Goal: Use online tool/utility: Utilize a website feature to perform a specific function

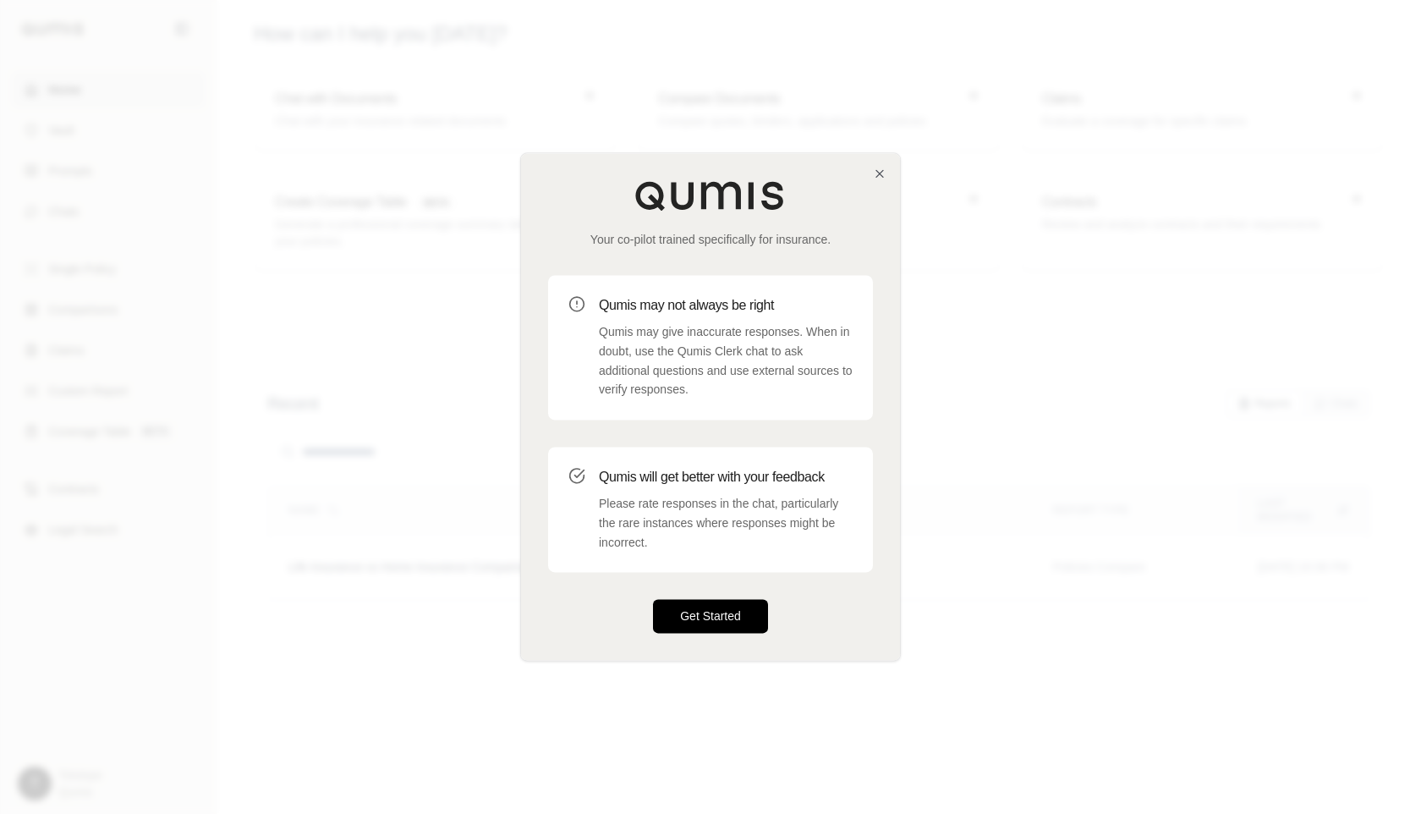
click at [701, 619] on button "Get Started" at bounding box center [710, 617] width 115 height 34
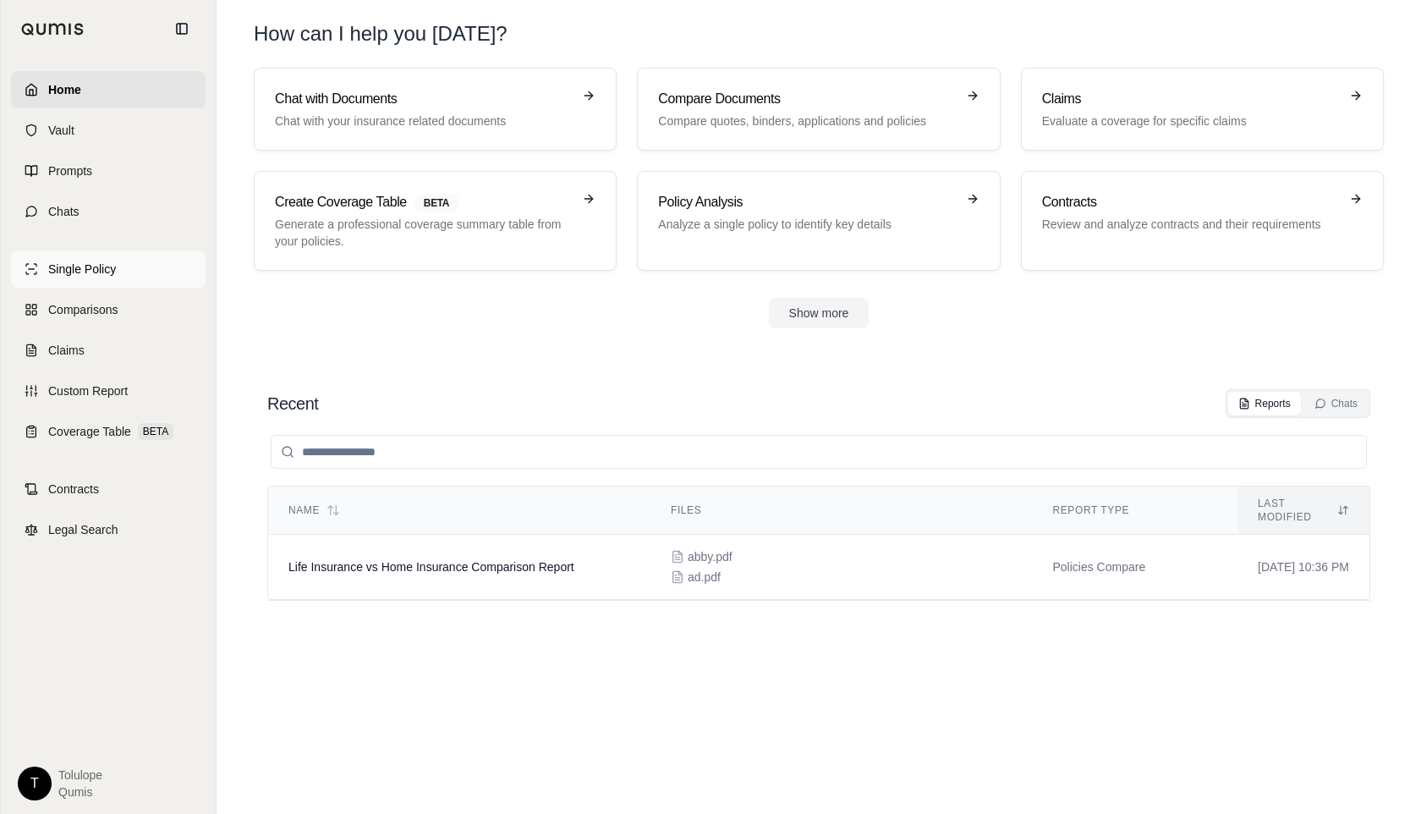
click at [80, 267] on span "Single Policy" at bounding box center [82, 269] width 68 height 17
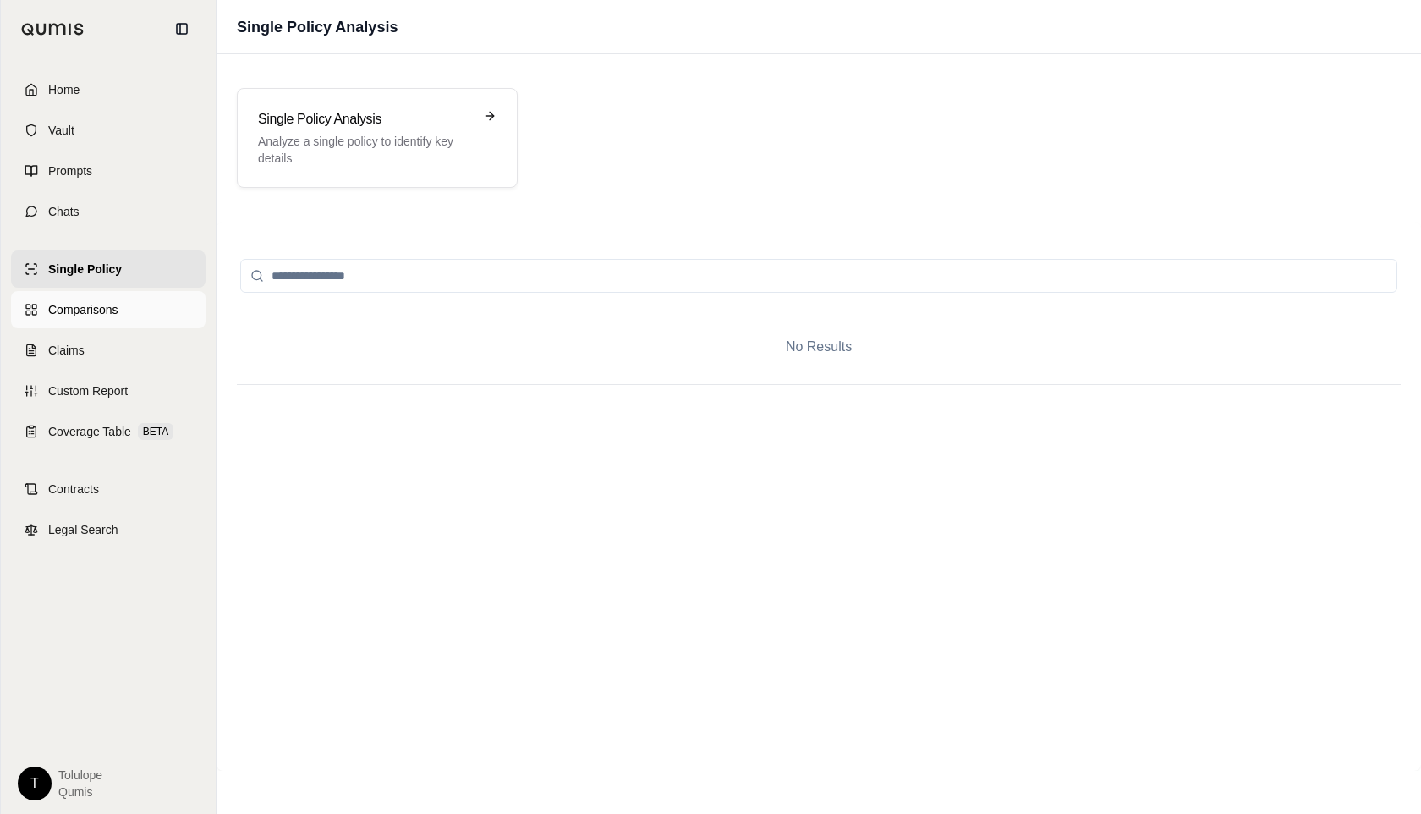
click at [89, 305] on span "Comparisons" at bounding box center [82, 309] width 69 height 17
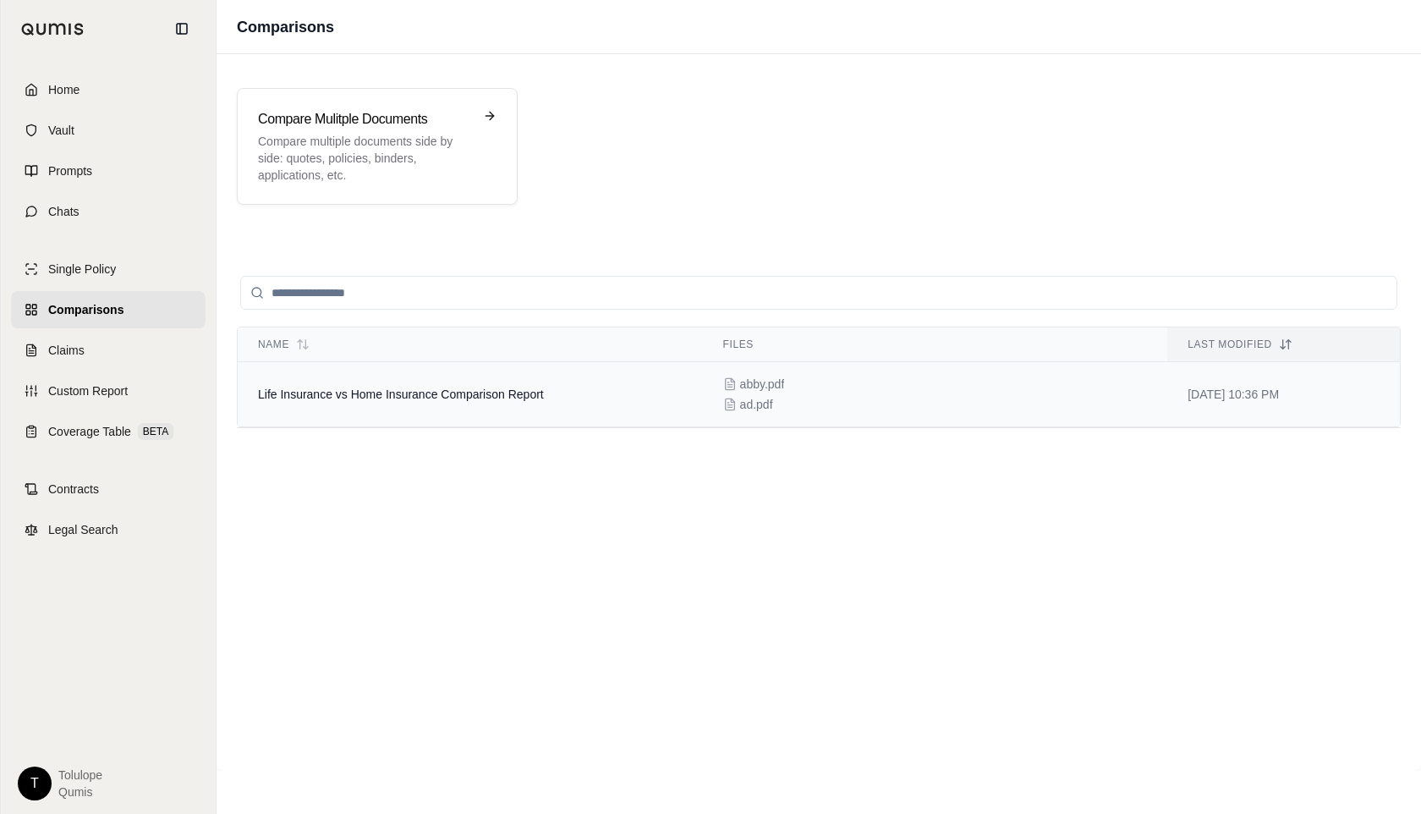
click at [476, 389] on span "Life Insurance vs Home Insurance Comparison Report" at bounding box center [401, 395] width 286 height 14
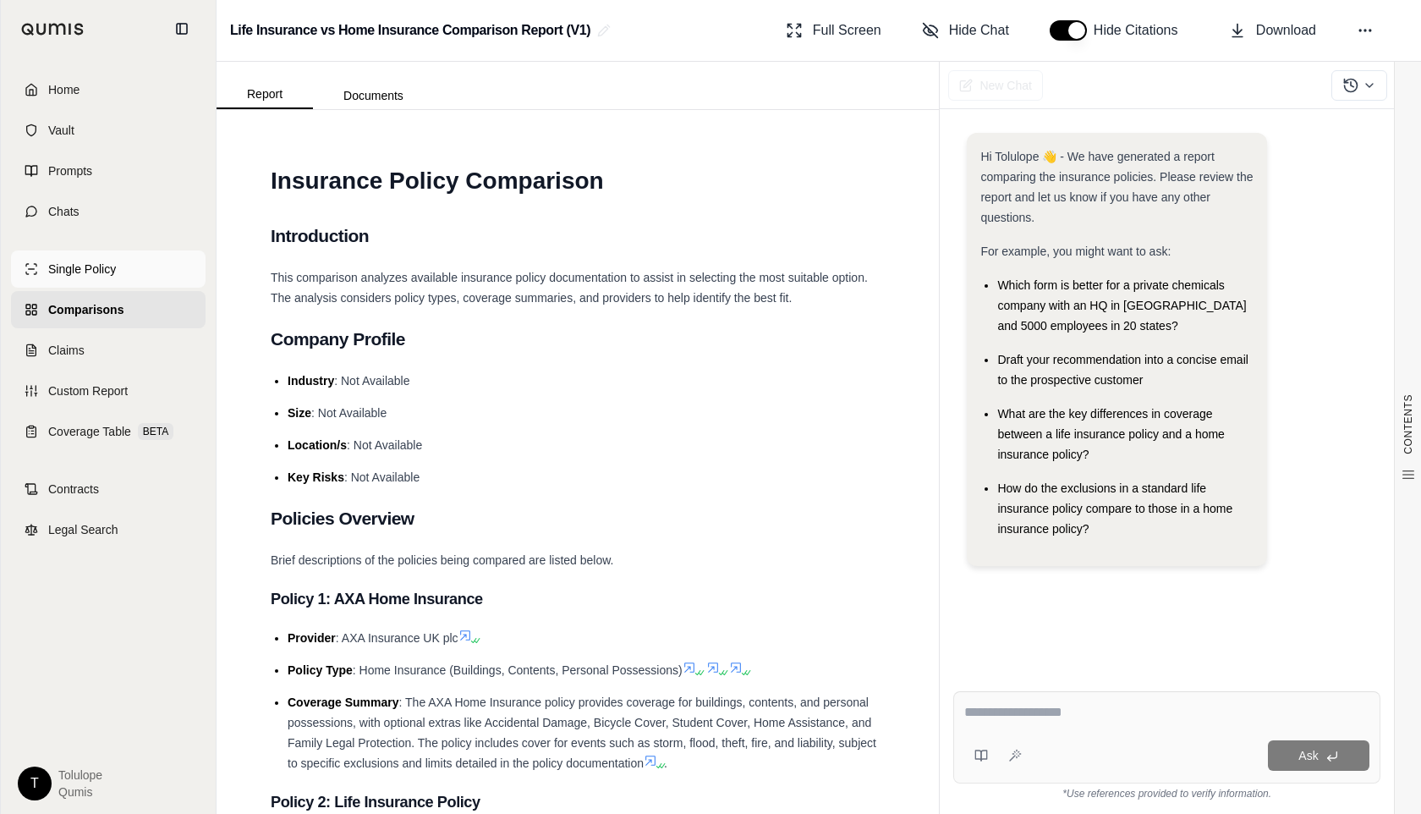
click at [86, 273] on span "Single Policy" at bounding box center [82, 269] width 68 height 17
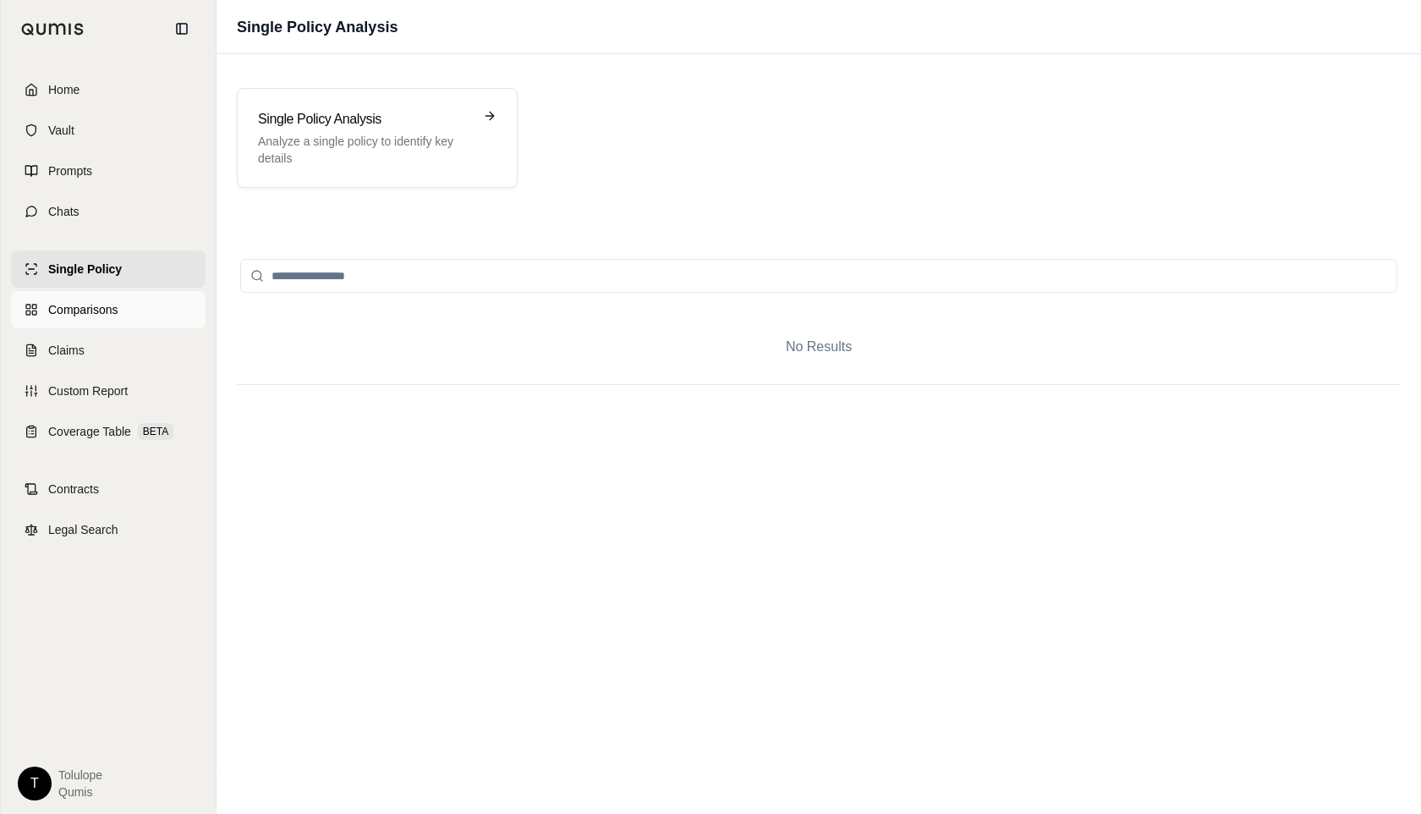
click at [113, 310] on span "Comparisons" at bounding box center [82, 309] width 69 height 17
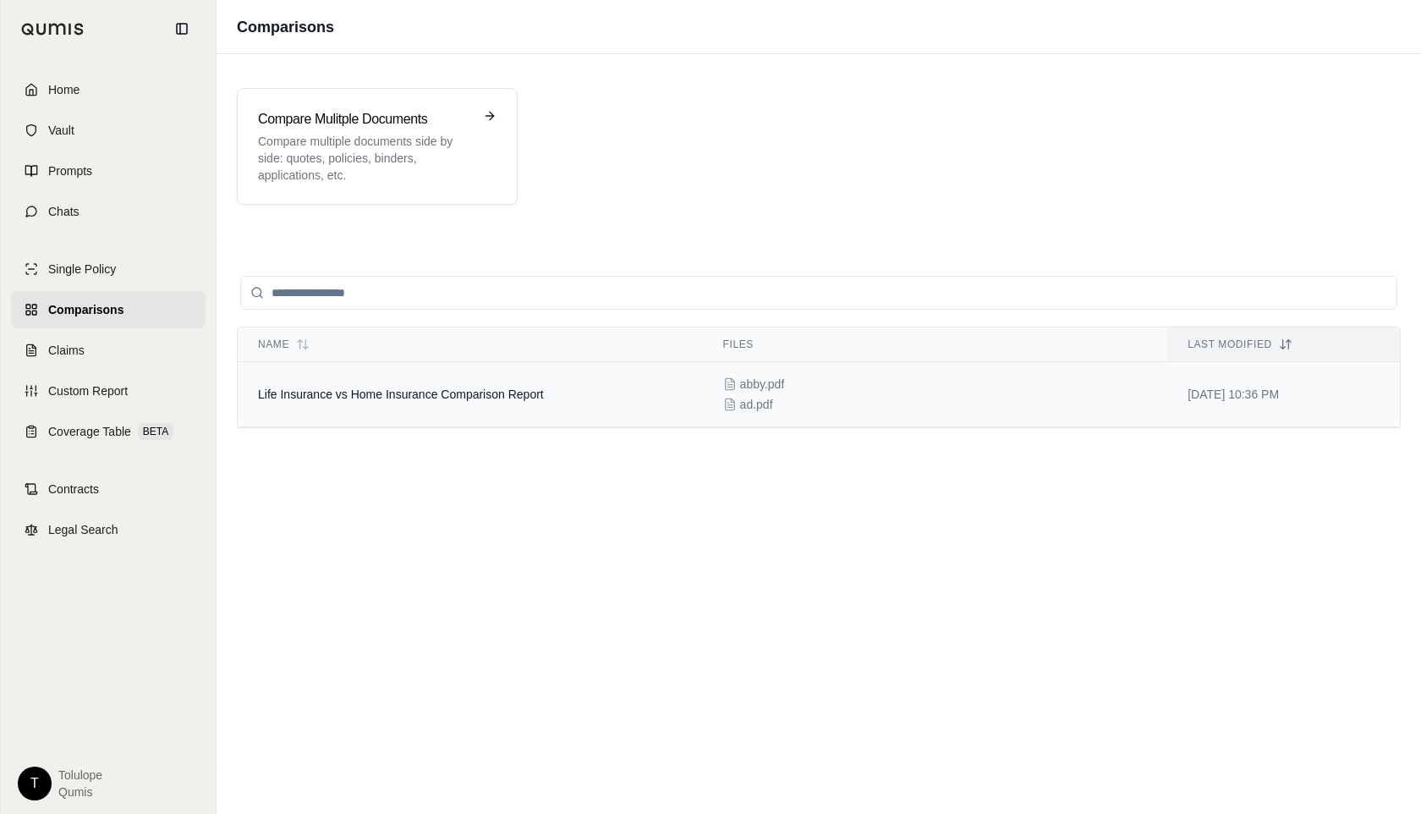
click at [437, 388] on span "Life Insurance vs Home Insurance Comparison Report" at bounding box center [401, 395] width 286 height 14
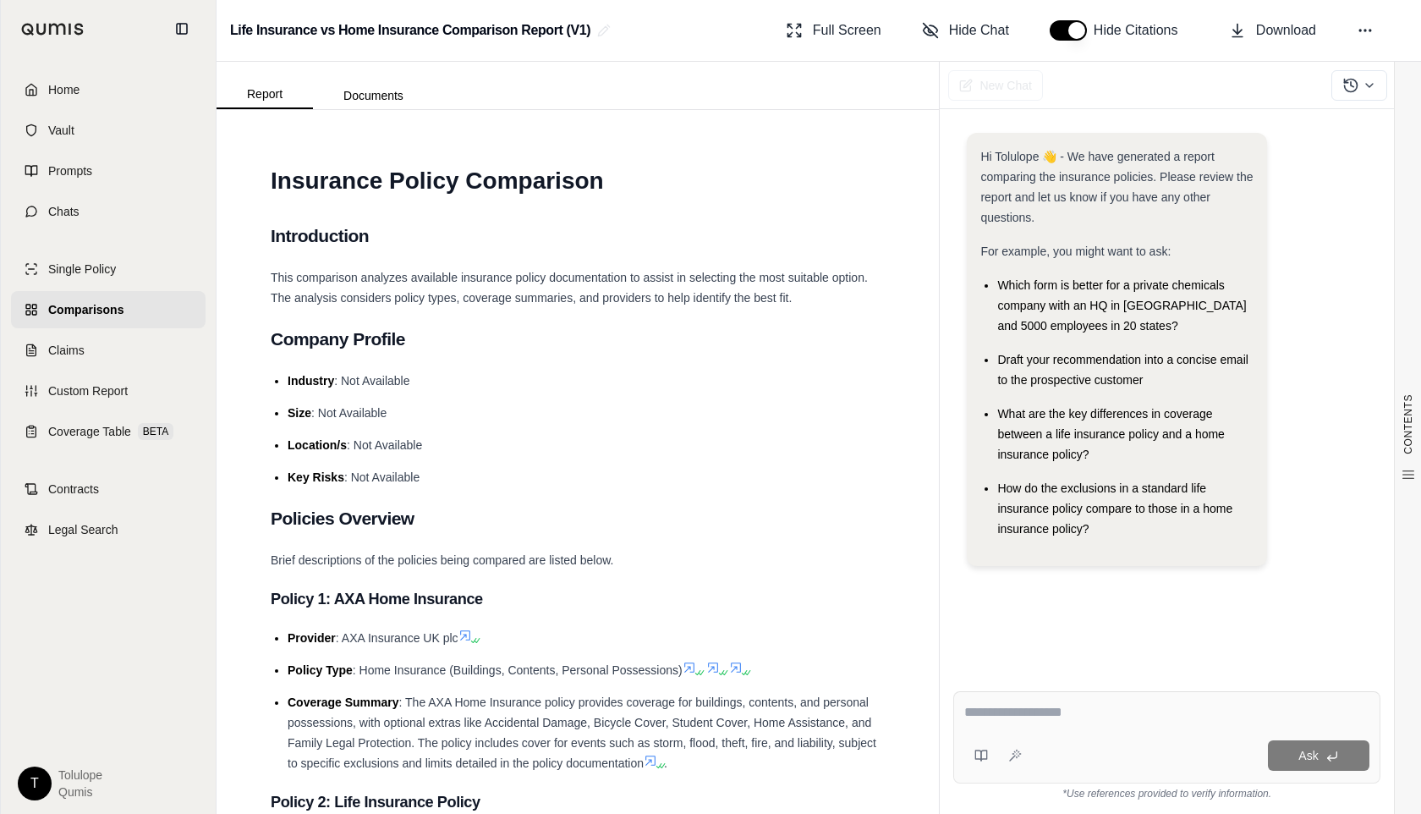
click at [26, 778] on html "Home Vault Prompts Chats Single Policy Comparisons Claims Custom Report Coverag…" at bounding box center [710, 407] width 1421 height 814
click at [74, 748] on div "Log Out" at bounding box center [74, 745] width 140 height 27
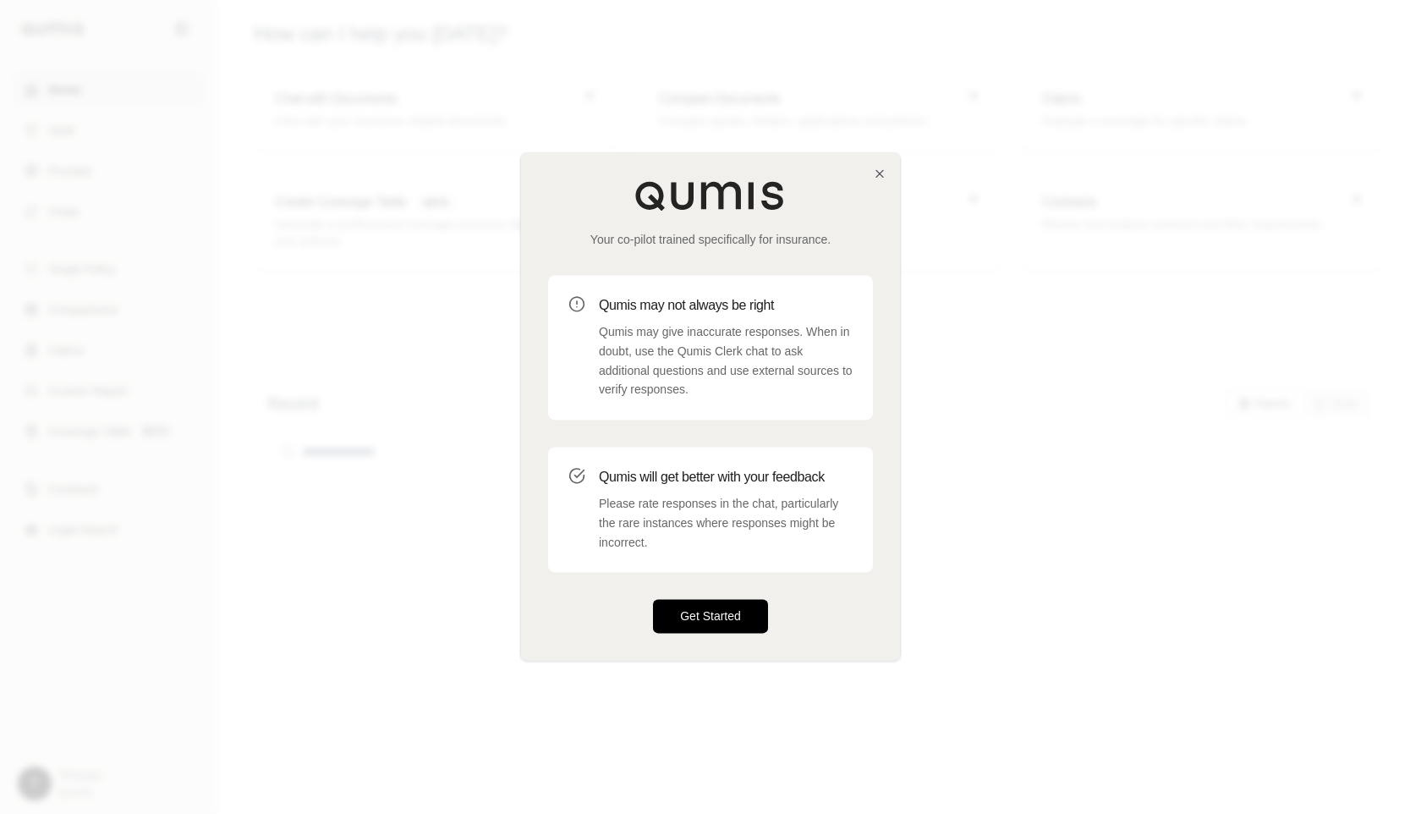
click at [718, 623] on button "Get Started" at bounding box center [710, 617] width 115 height 34
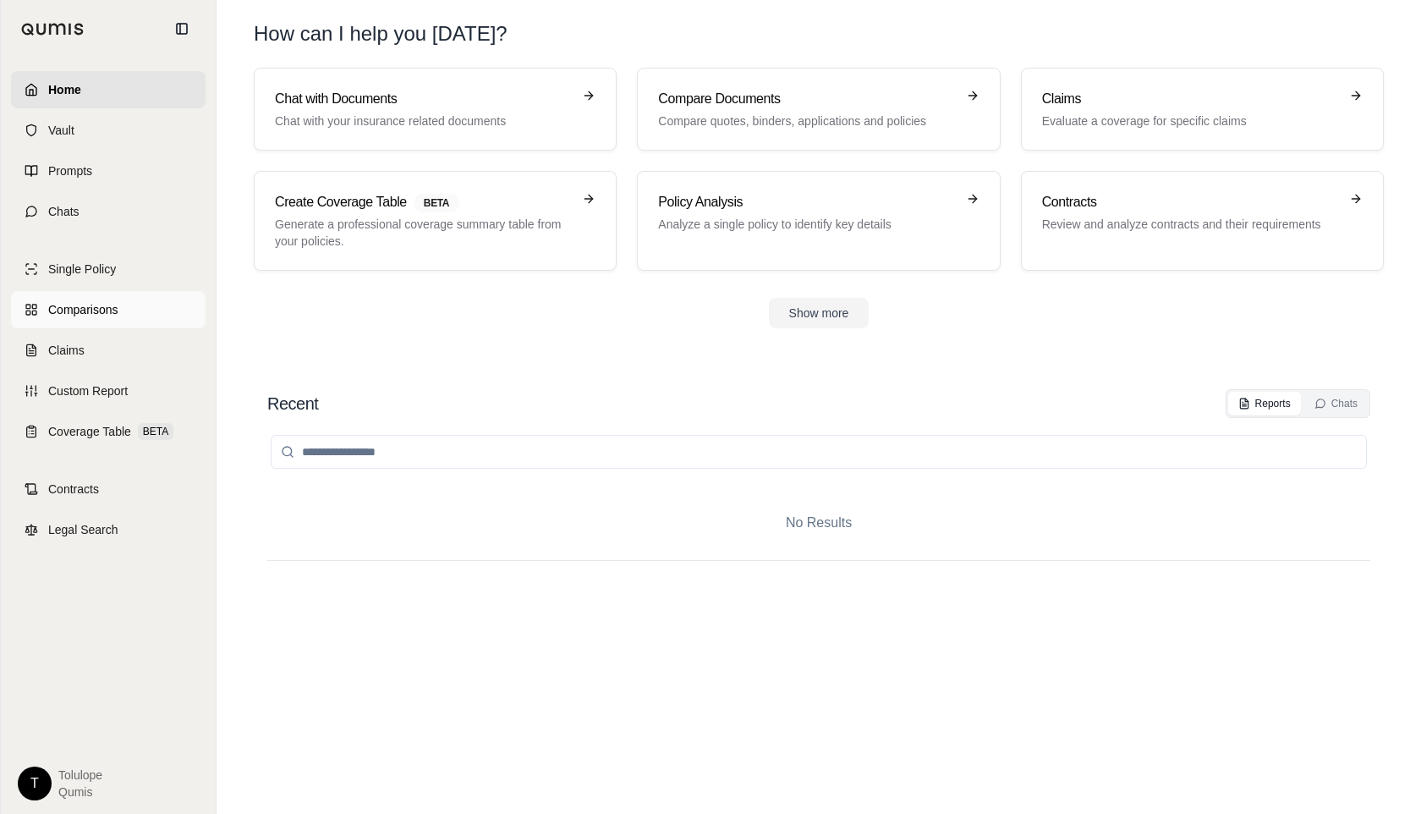
click at [89, 314] on span "Comparisons" at bounding box center [82, 309] width 69 height 17
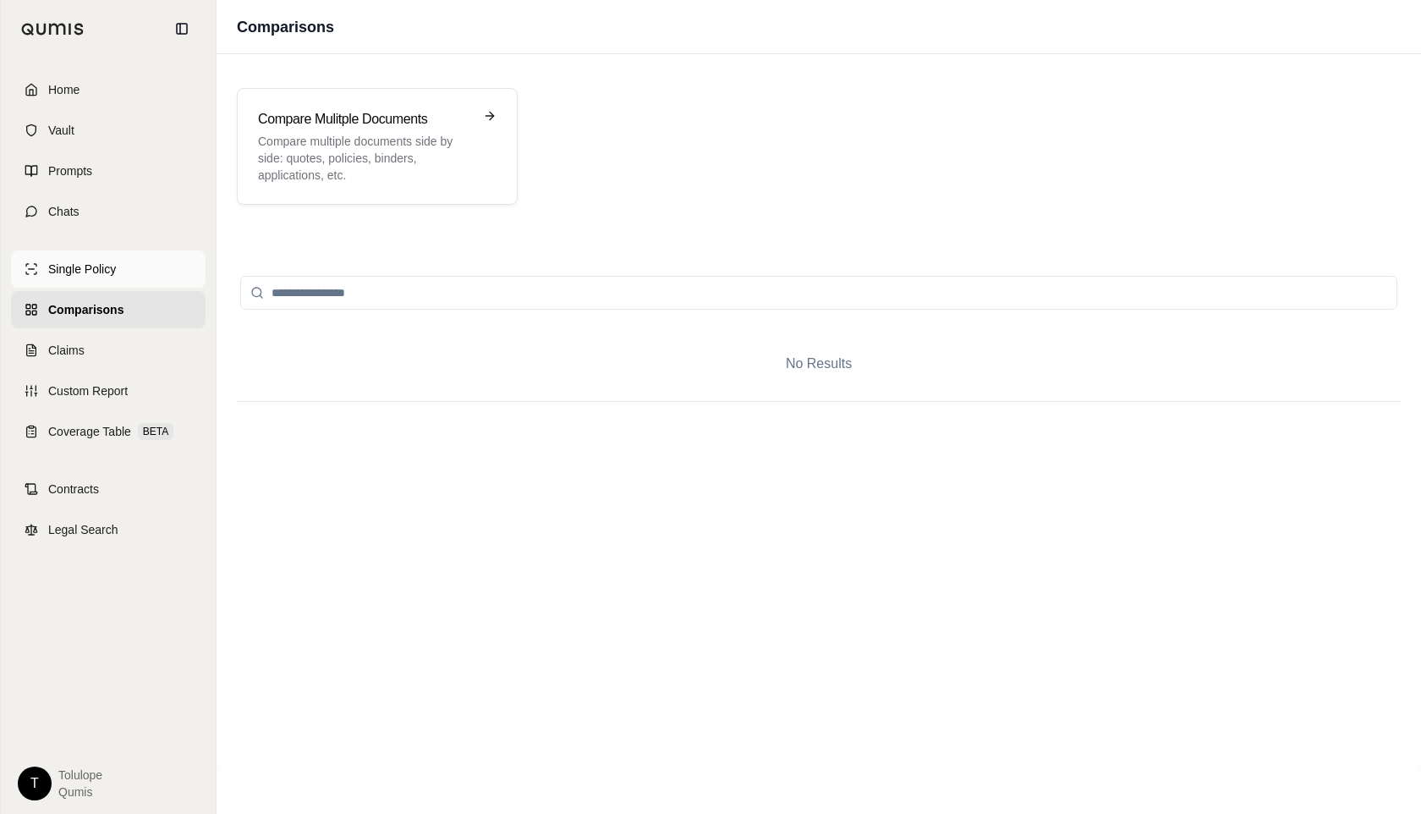
click at [88, 285] on link "Single Policy" at bounding box center [108, 268] width 195 height 37
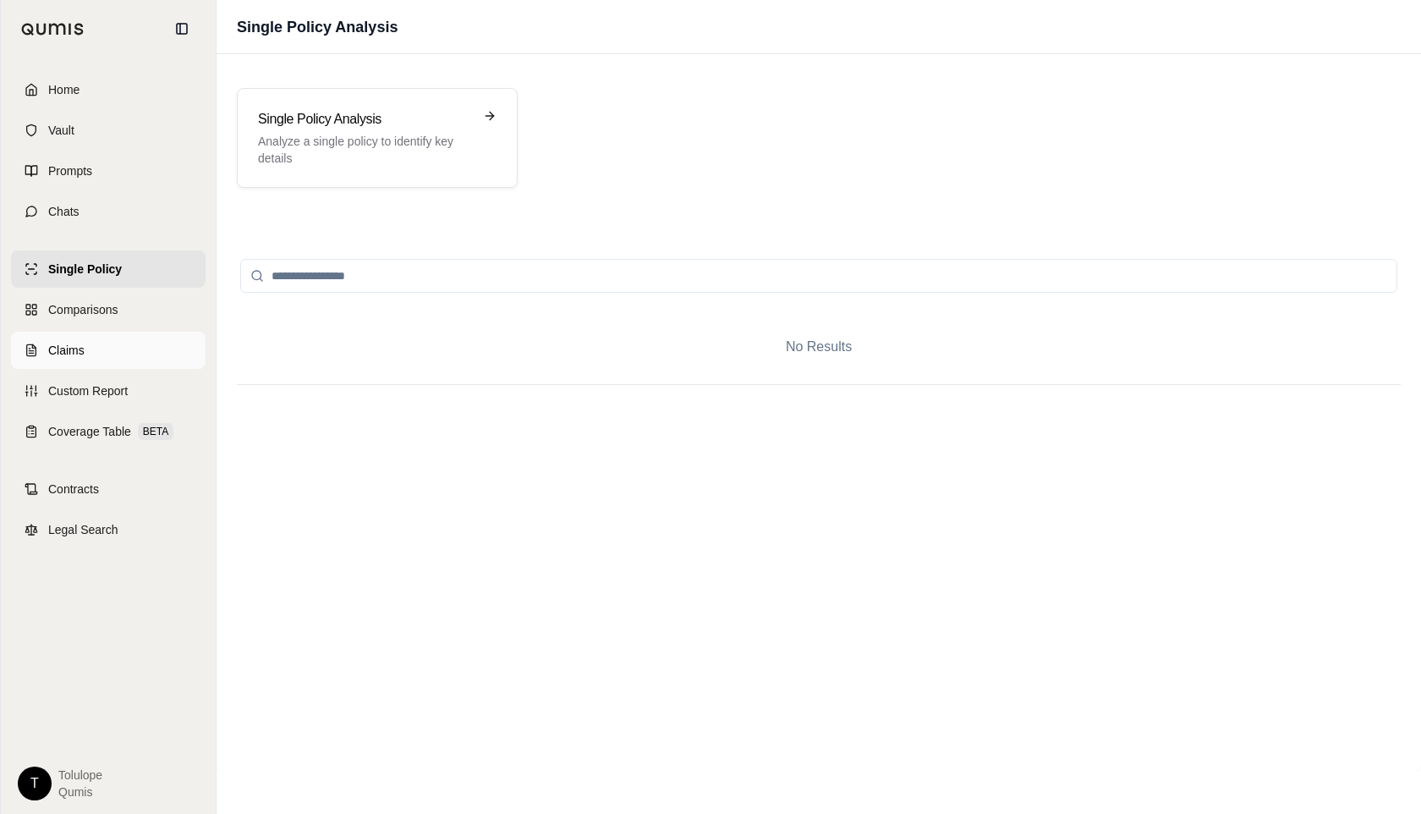
click at [89, 349] on link "Claims" at bounding box center [108, 350] width 195 height 37
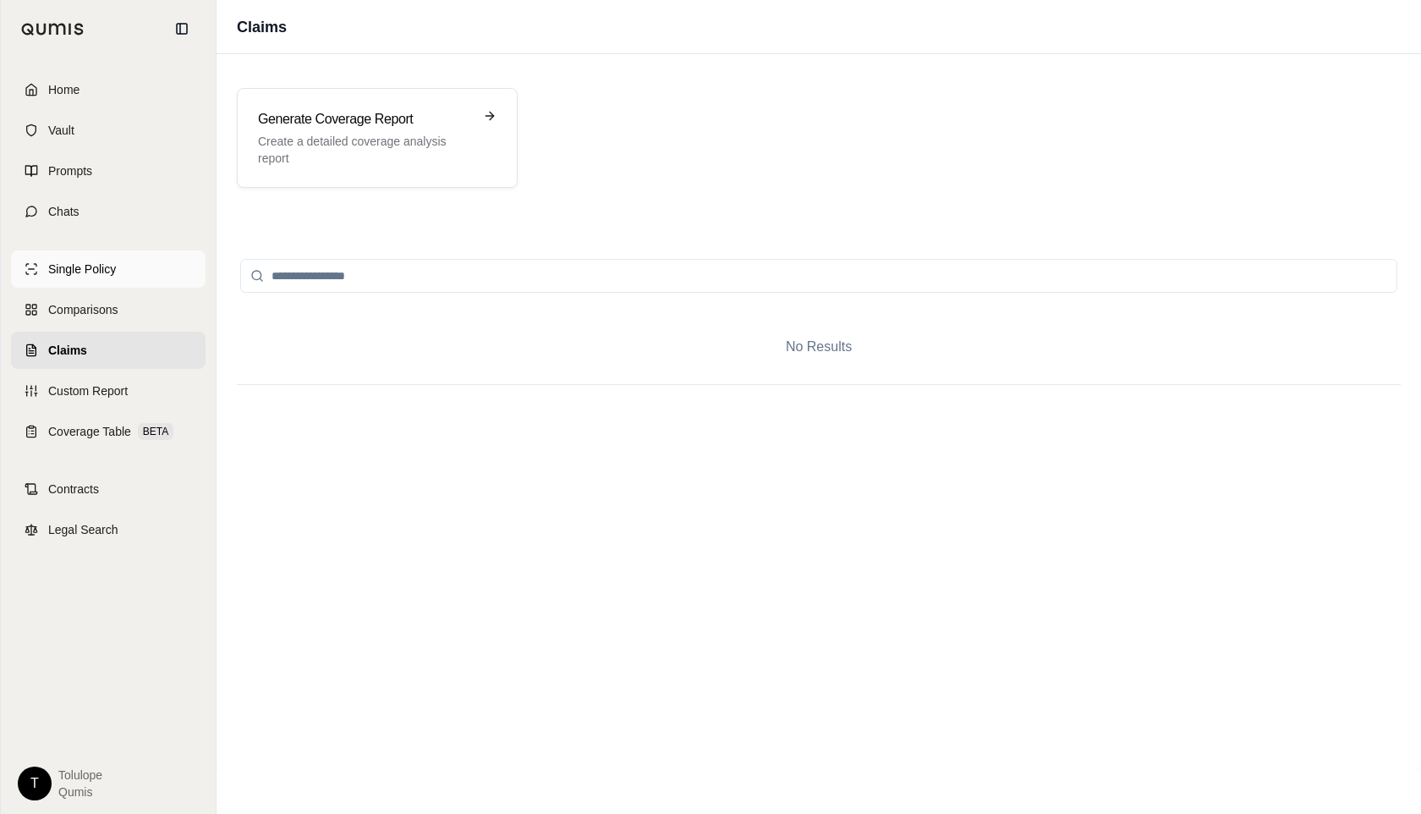
click at [91, 267] on span "Single Policy" at bounding box center [82, 269] width 68 height 17
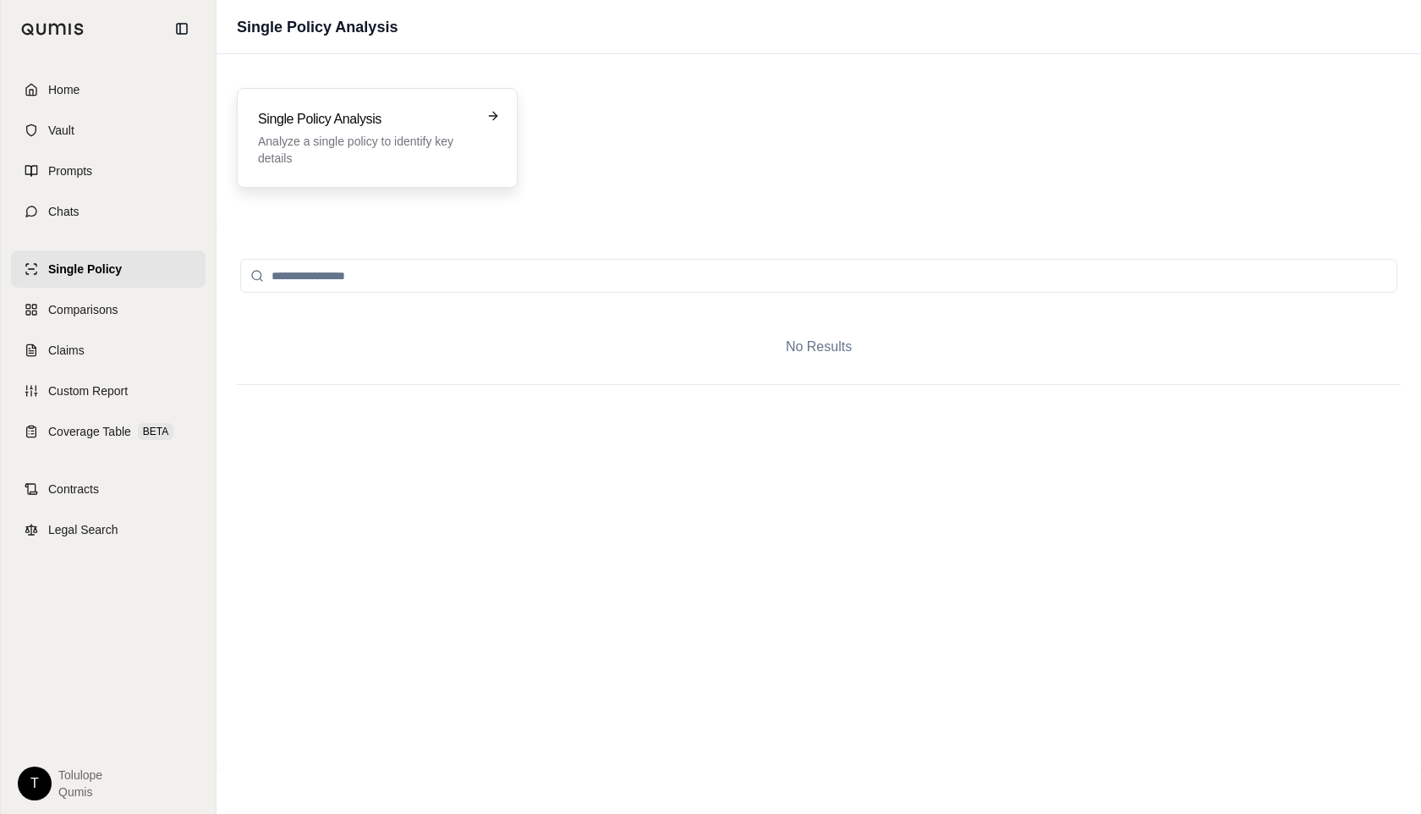
click at [407, 131] on div "Single Policy Analysis Analyze a single policy to identify key details" at bounding box center [365, 138] width 215 height 58
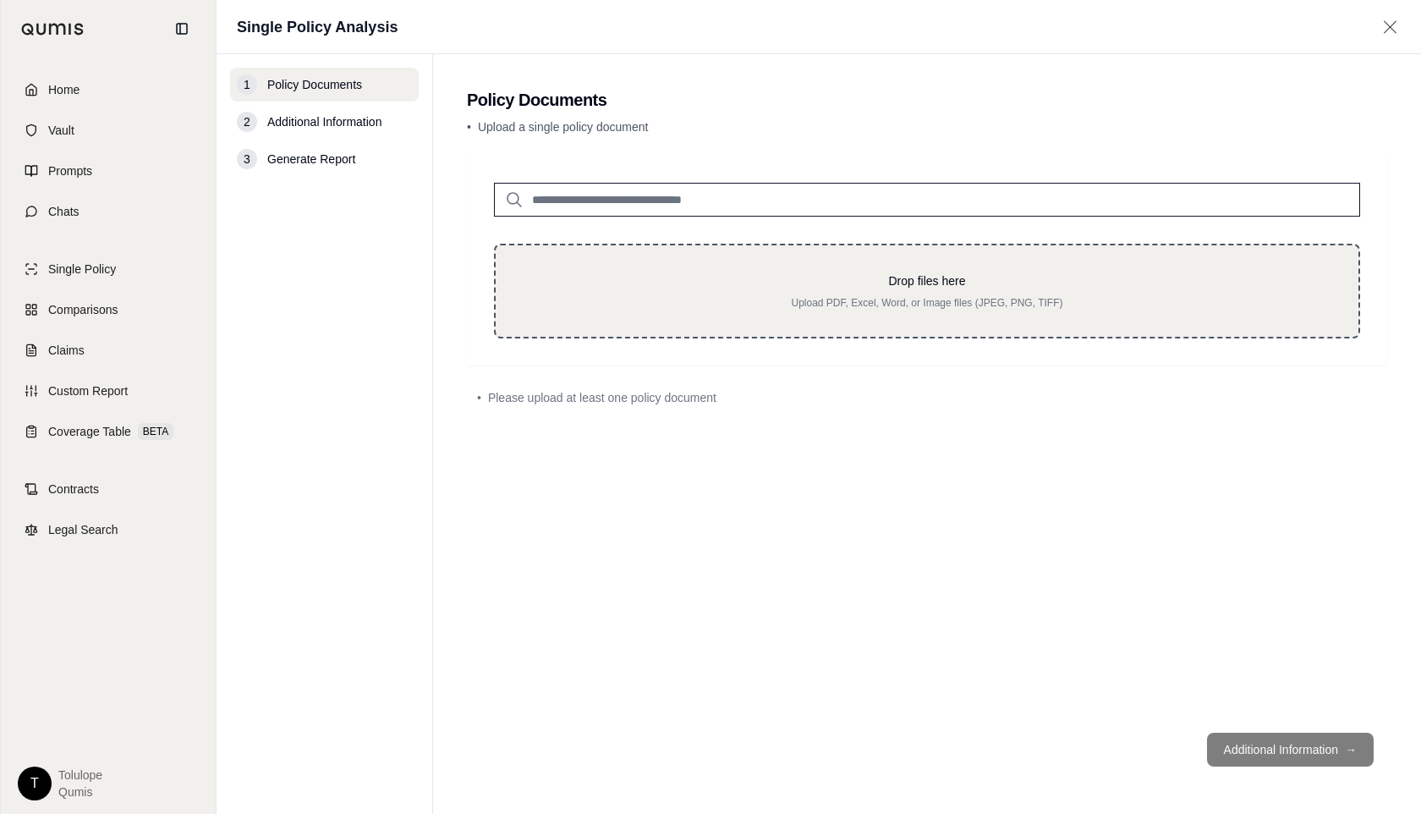
click at [736, 276] on p "Drop files here" at bounding box center [927, 280] width 809 height 17
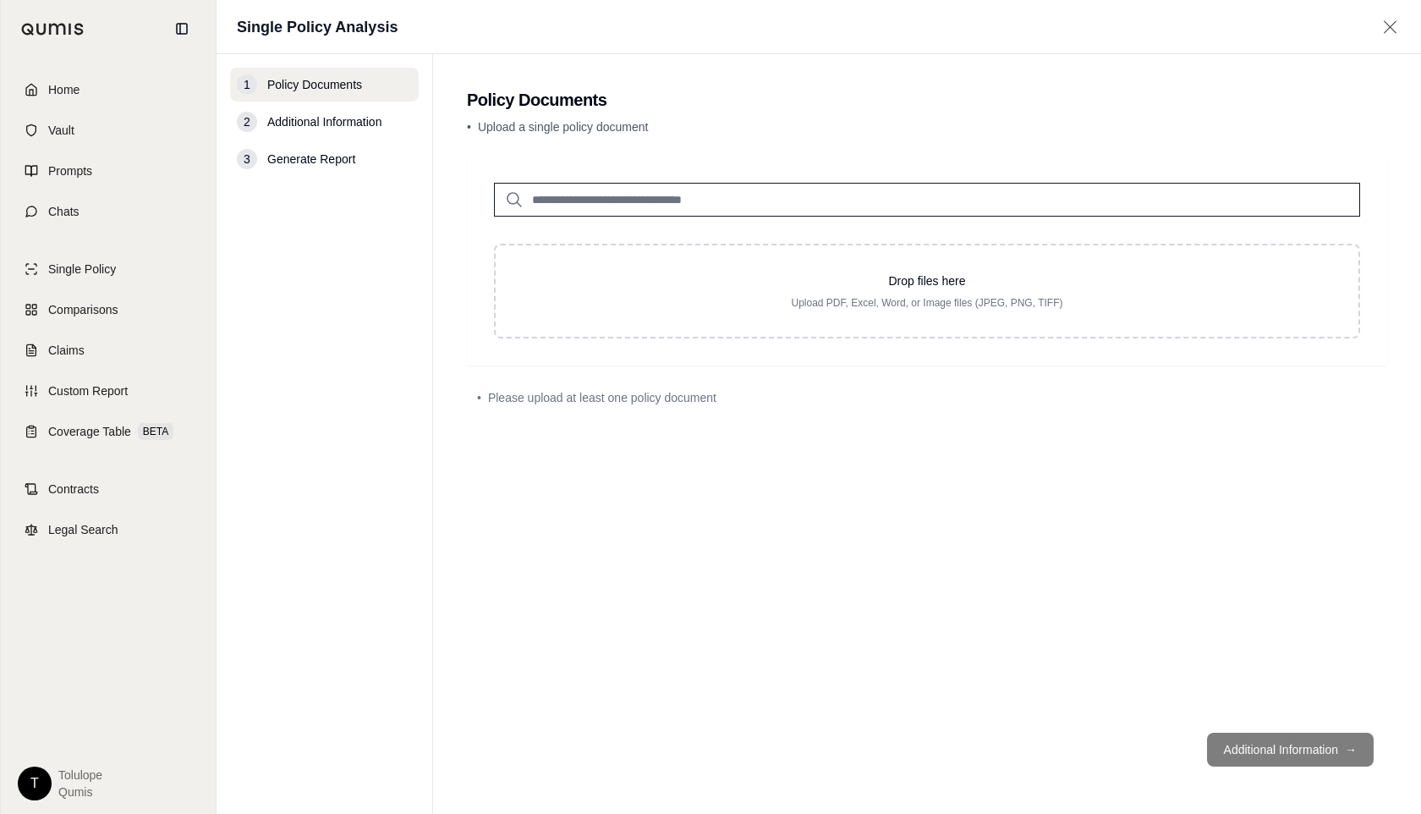
type input "**********"
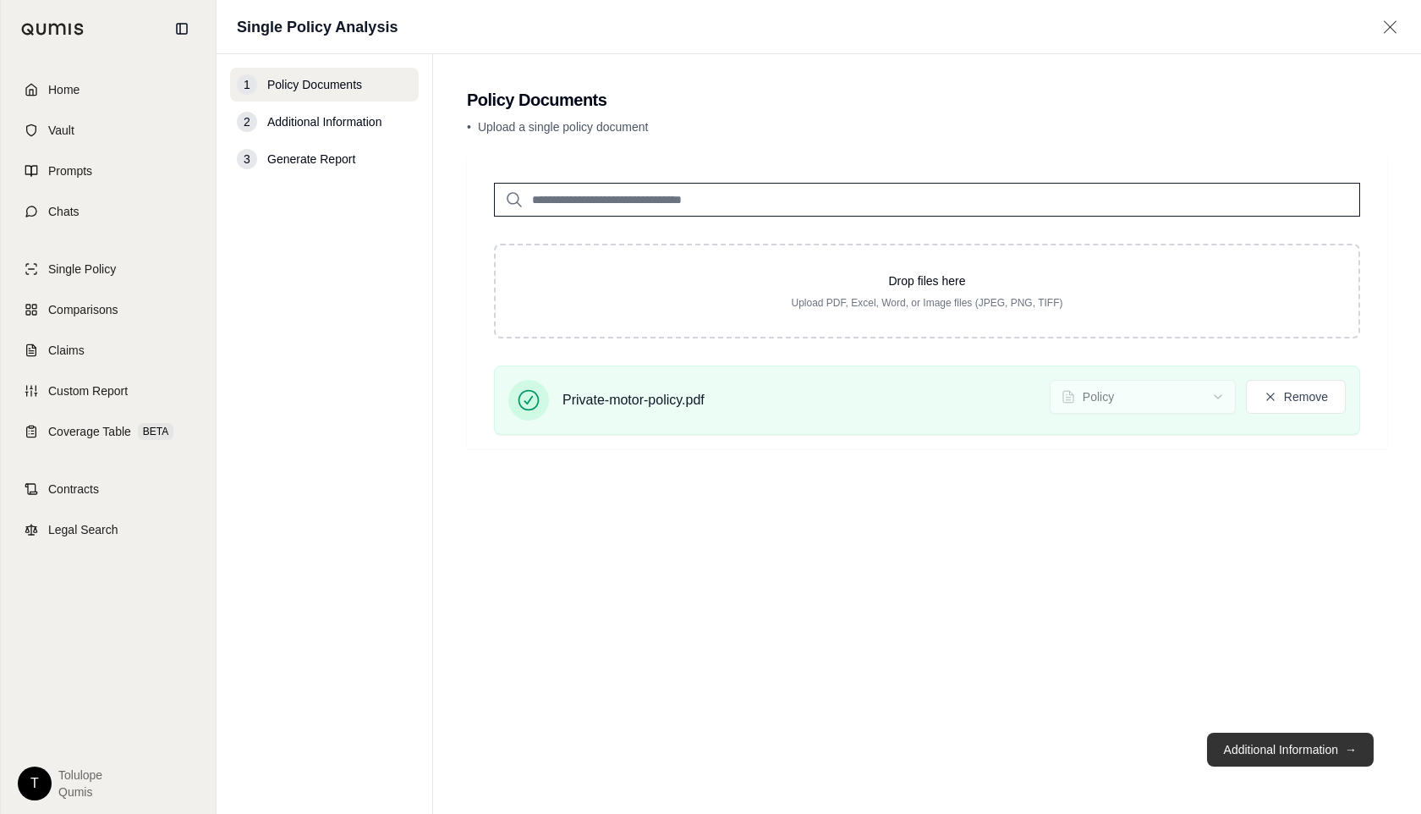
click at [1262, 751] on button "Additional Information →" at bounding box center [1290, 750] width 167 height 34
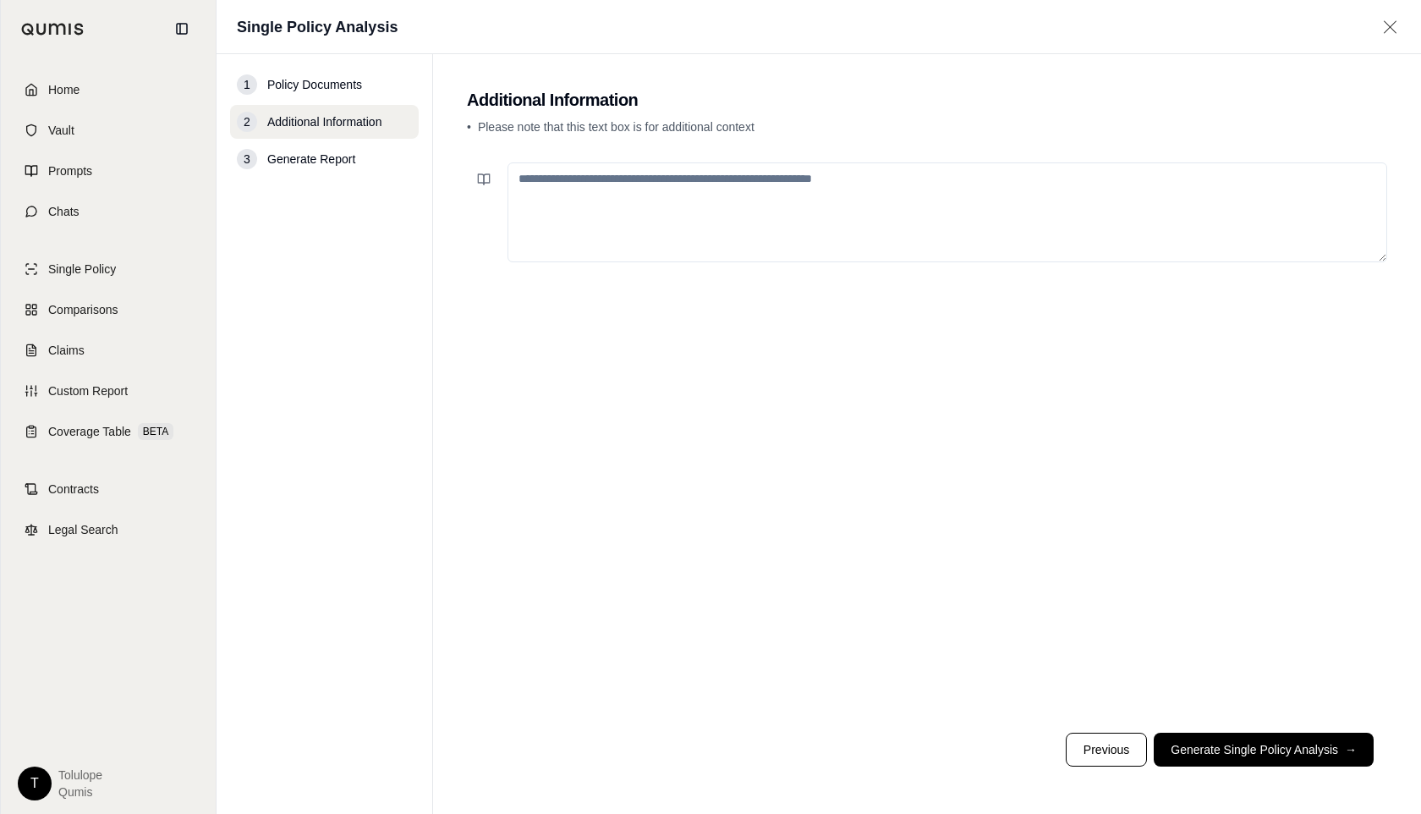
click at [719, 206] on textarea at bounding box center [948, 212] width 880 height 100
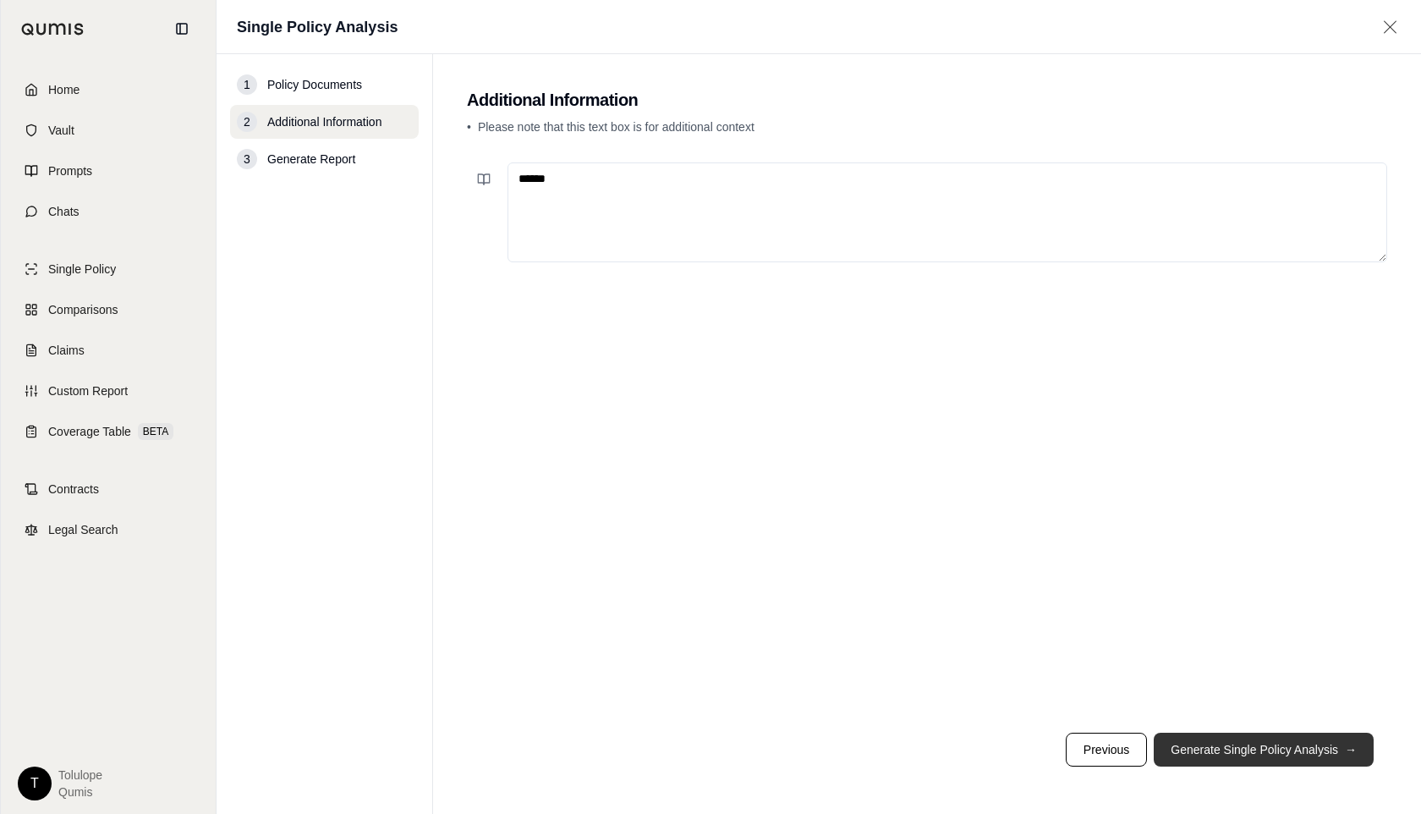
type textarea "******"
click at [1202, 747] on button "Generate Single Policy Analysis →" at bounding box center [1264, 750] width 220 height 34
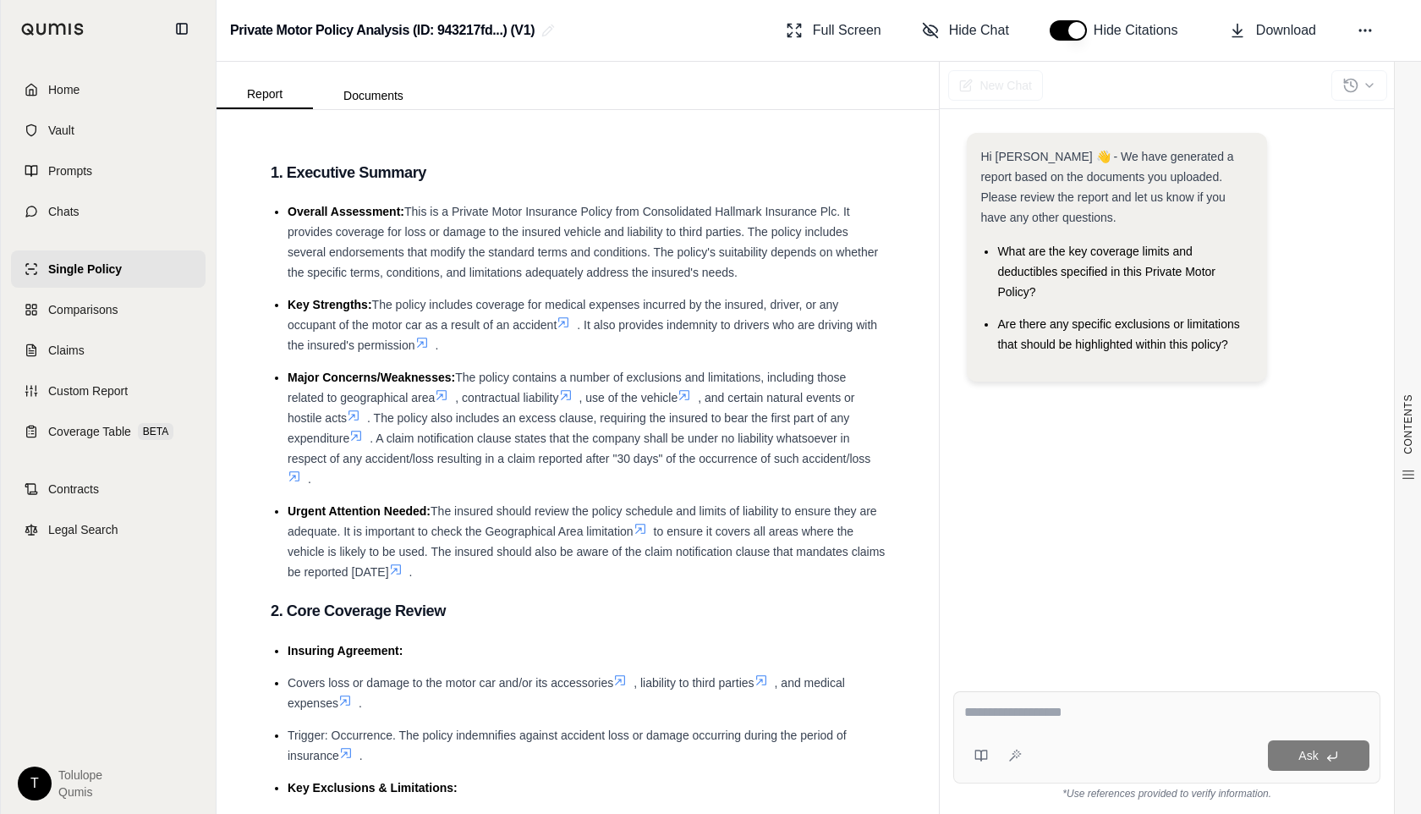
click at [69, 271] on span "Single Policy" at bounding box center [85, 269] width 74 height 17
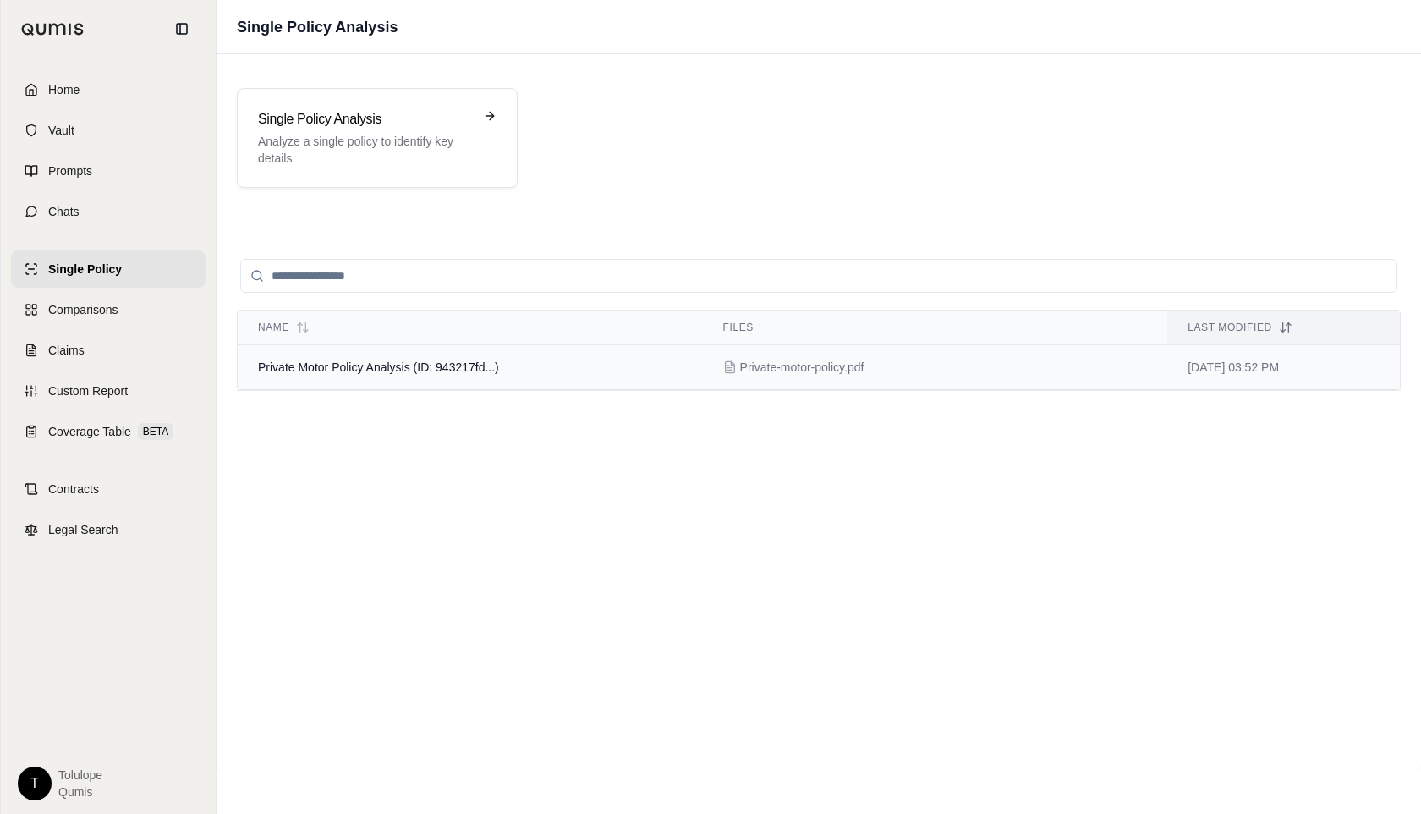
click at [417, 374] on td "Private Motor Policy Analysis (ID: 943217fd...)" at bounding box center [470, 367] width 465 height 45
